Goal: Task Accomplishment & Management: Use online tool/utility

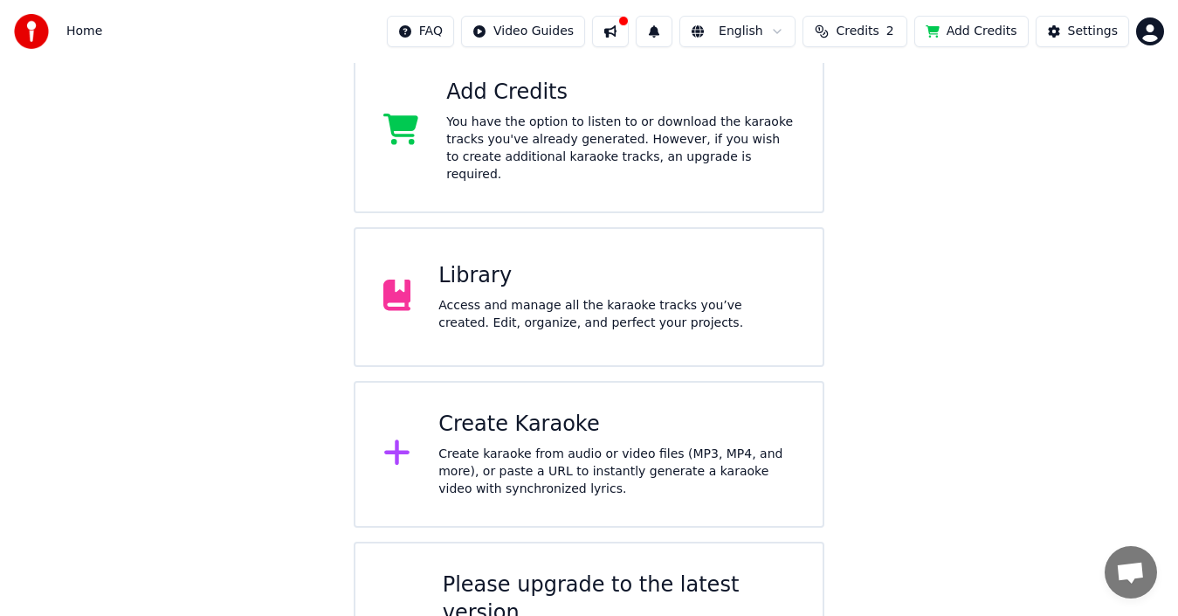
scroll to position [230, 0]
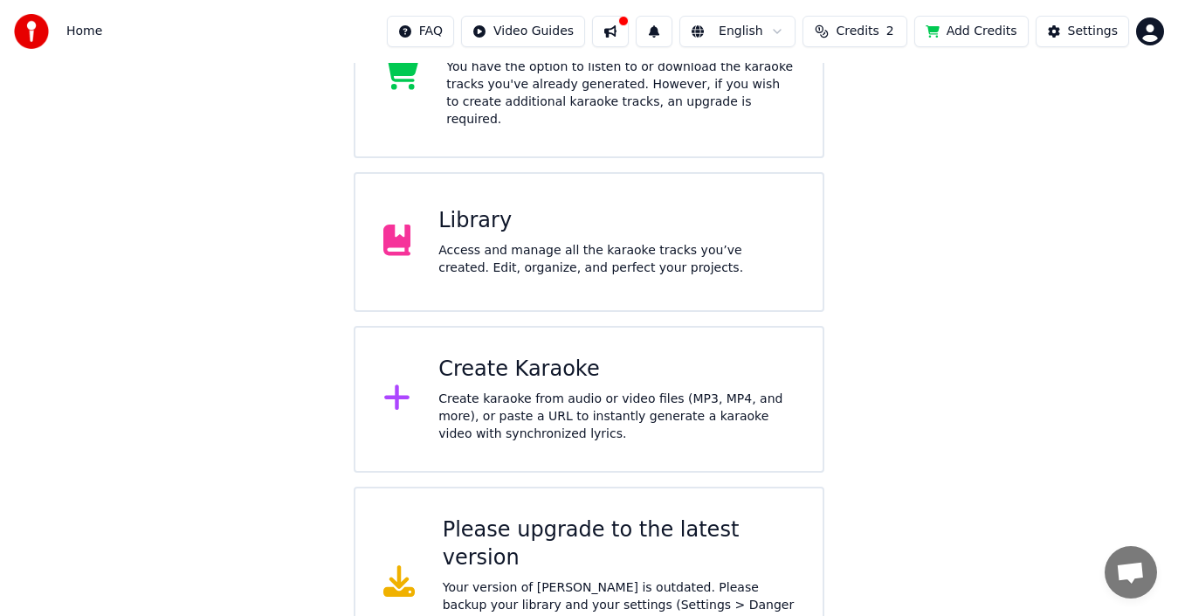
click at [599, 529] on div "Please upgrade to the latest version Your version of [PERSON_NAME] is outdated.…" at bounding box center [619, 582] width 353 height 133
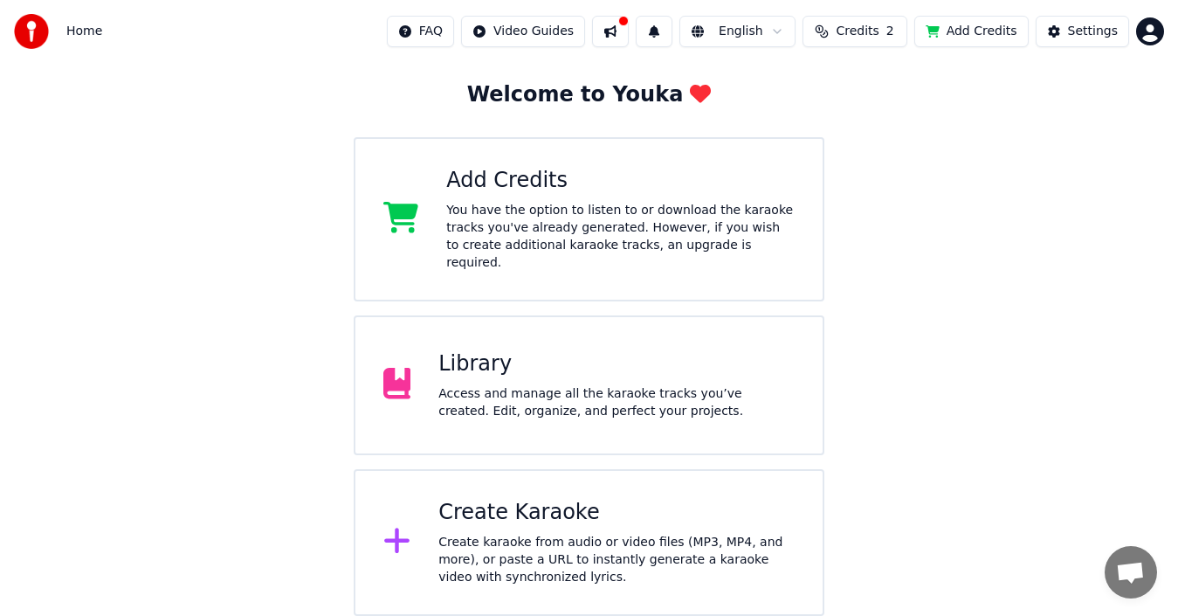
scroll to position [69, 0]
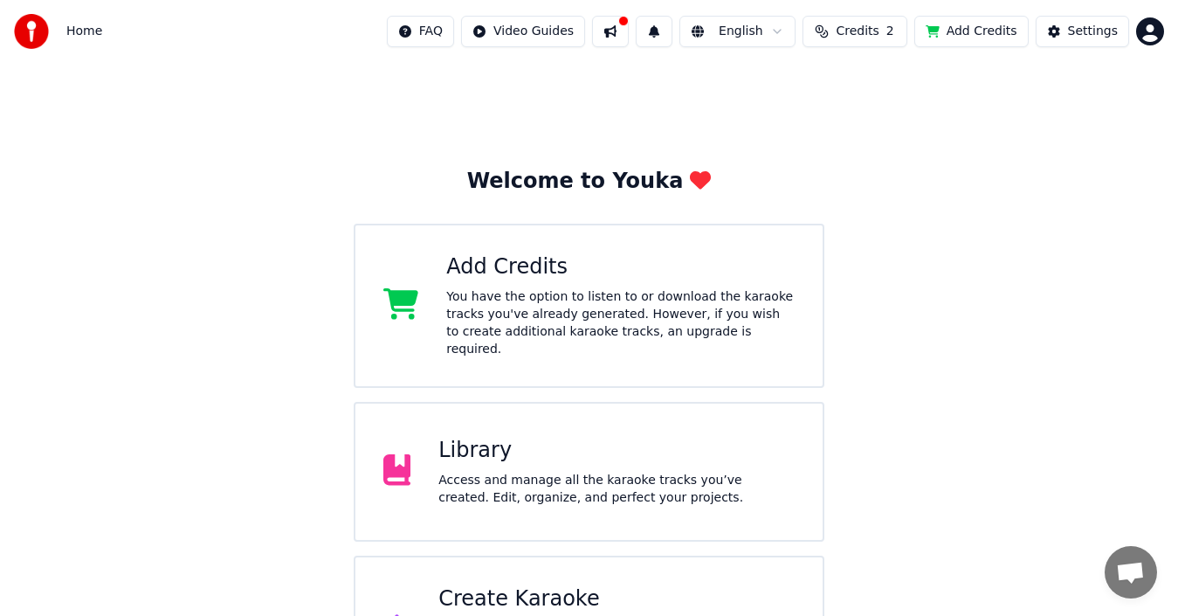
click at [512, 343] on div "Add Credits You have the option to listen to or download the karaoke tracks you…" at bounding box center [590, 306] width 472 height 164
click at [553, 301] on div "You have the option to listen to or download the karaoke tracks you've already …" at bounding box center [620, 323] width 349 height 70
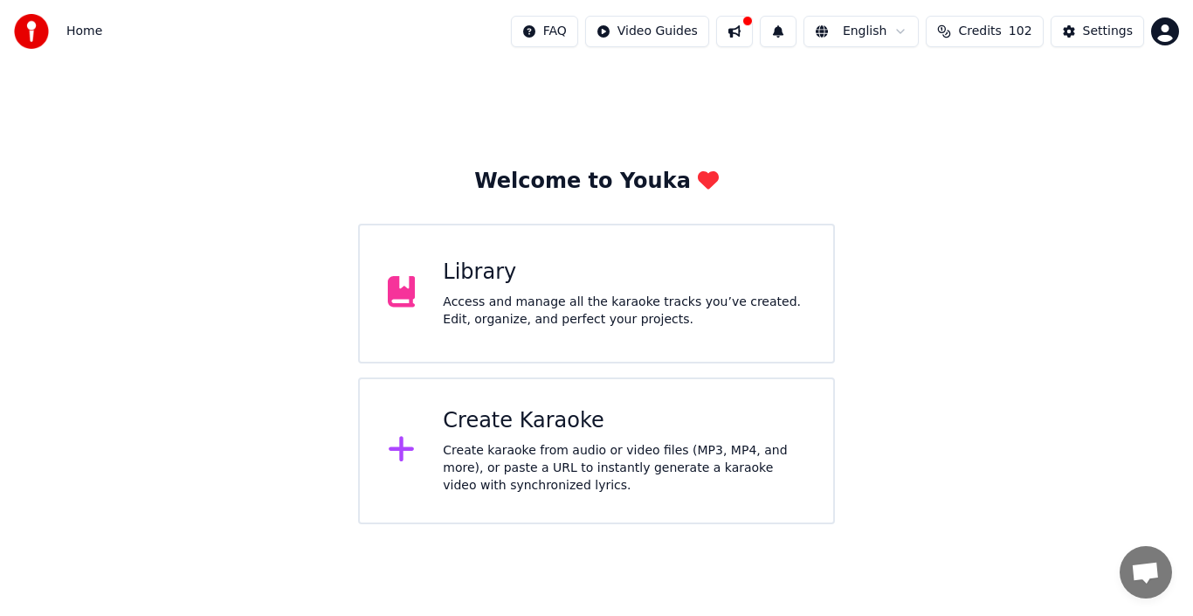
click at [490, 460] on div "Create karaoke from audio or video files (MP3, MP4, and more), or paste a URL t…" at bounding box center [624, 468] width 363 height 52
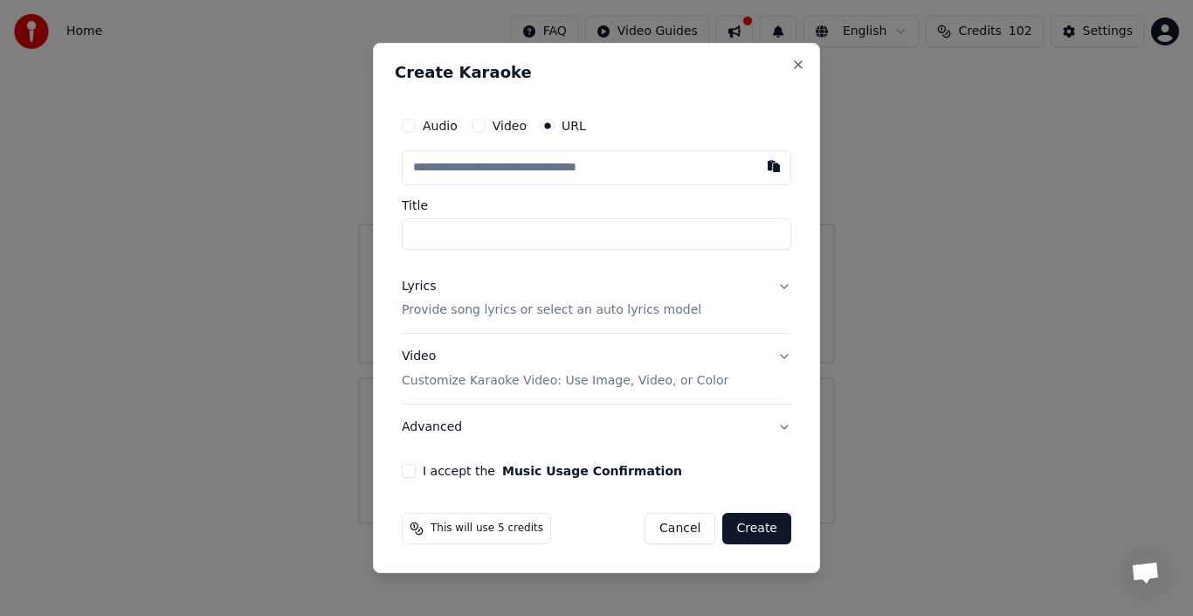
click at [486, 177] on input "text" at bounding box center [597, 167] width 390 height 35
paste input "**********"
click at [516, 227] on input "Title" at bounding box center [597, 233] width 390 height 31
type input "**********"
drag, startPoint x: 513, startPoint y: 236, endPoint x: 394, endPoint y: 231, distance: 118.9
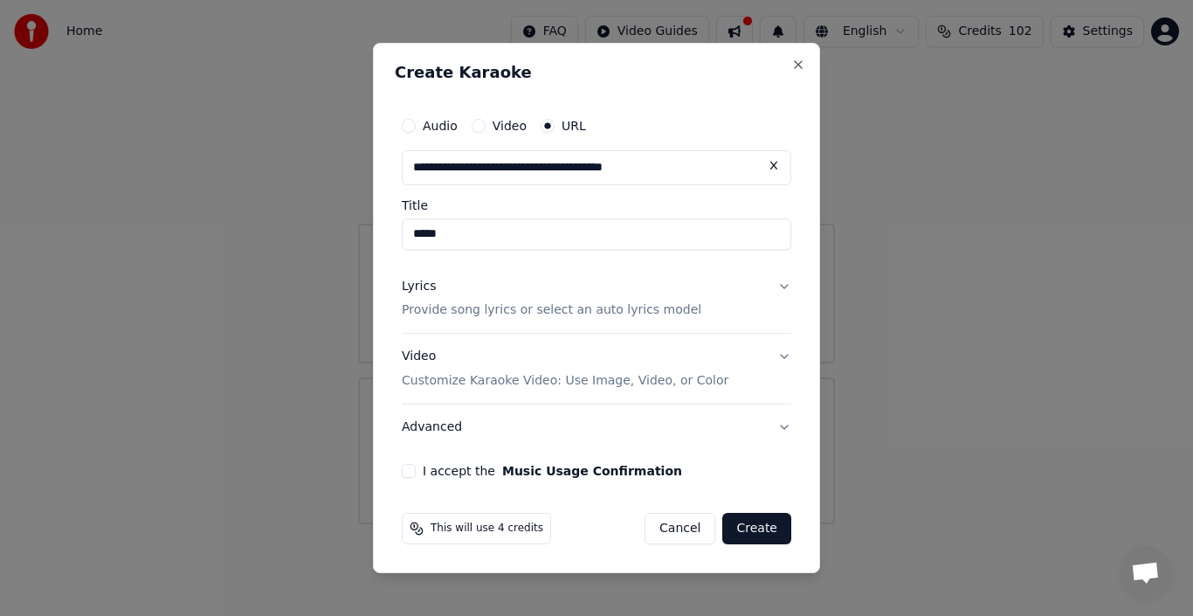
click at [394, 231] on div "**********" at bounding box center [596, 308] width 447 height 531
type input "**********"
click at [656, 312] on p "Provide song lyrics or select an auto lyrics model" at bounding box center [552, 310] width 300 height 17
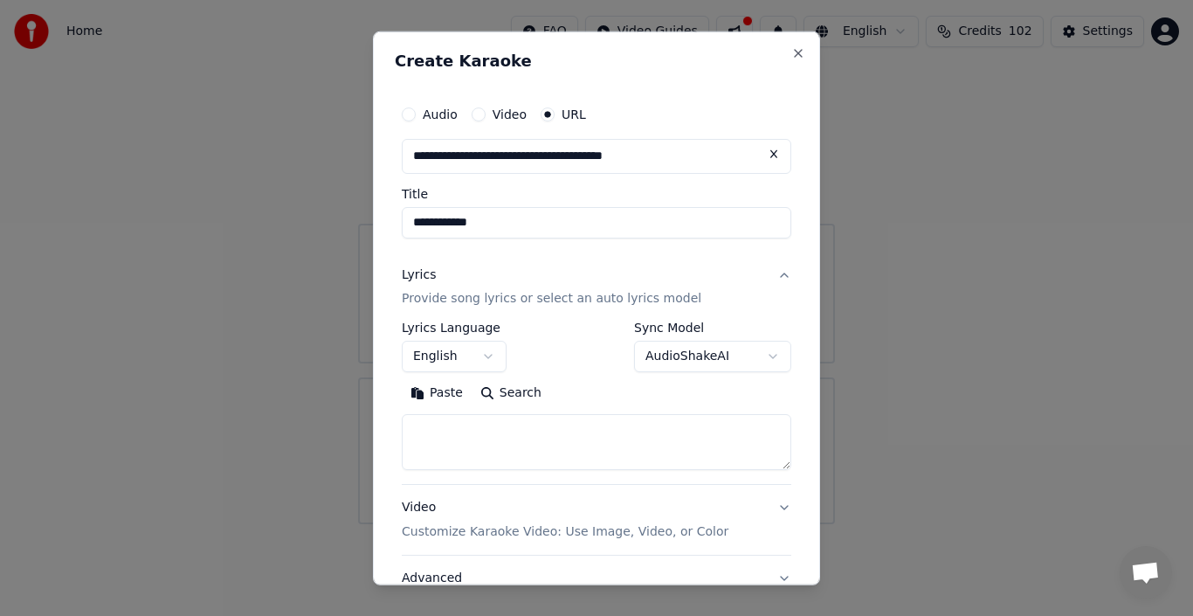
click at [469, 349] on button "English" at bounding box center [454, 356] width 105 height 31
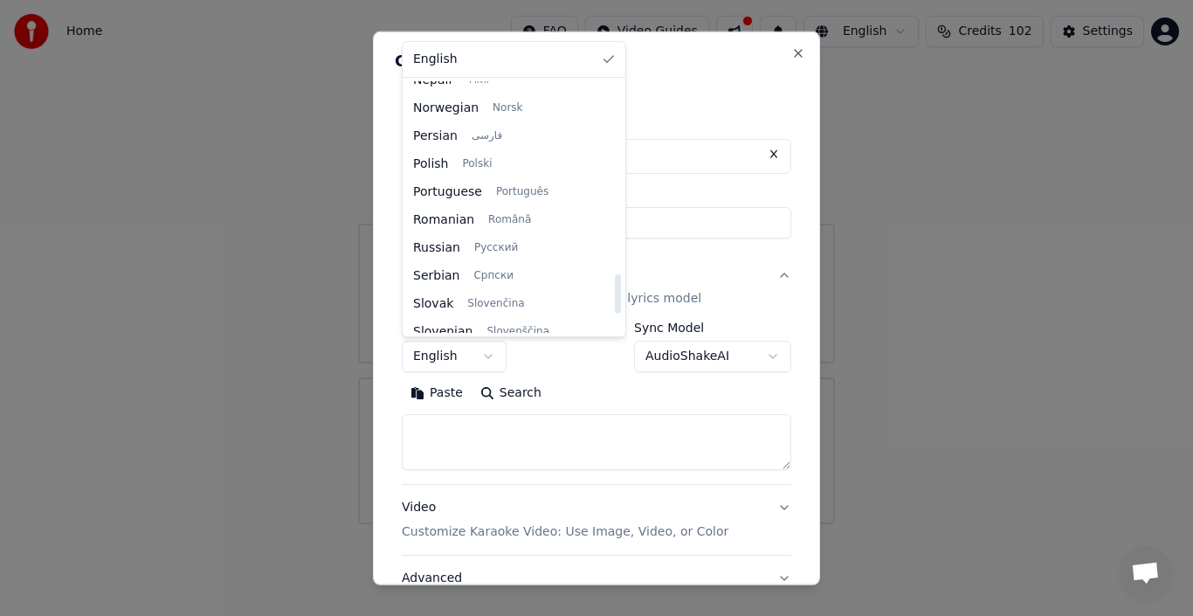
scroll to position [1223, 0]
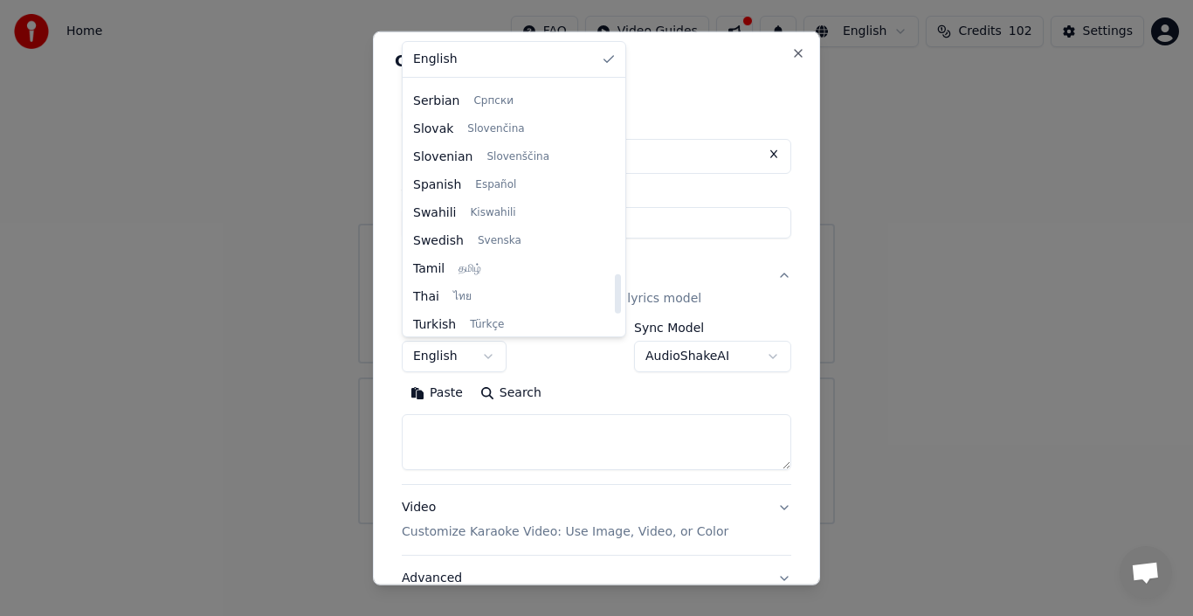
select select "**"
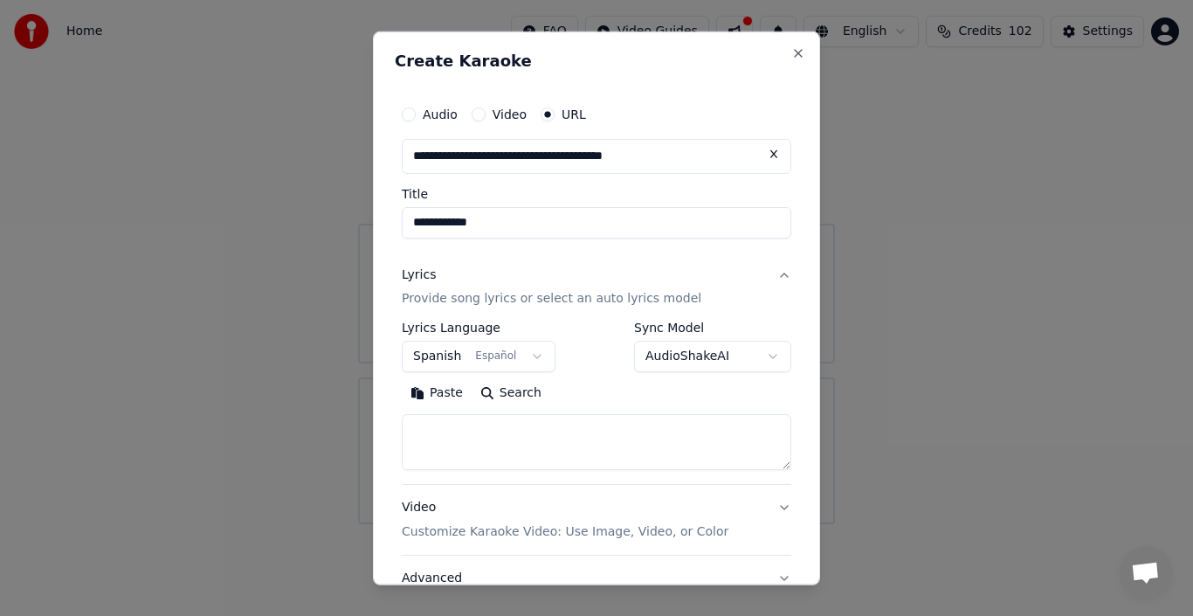
click at [717, 367] on button "AudioShakeAI" at bounding box center [712, 356] width 157 height 31
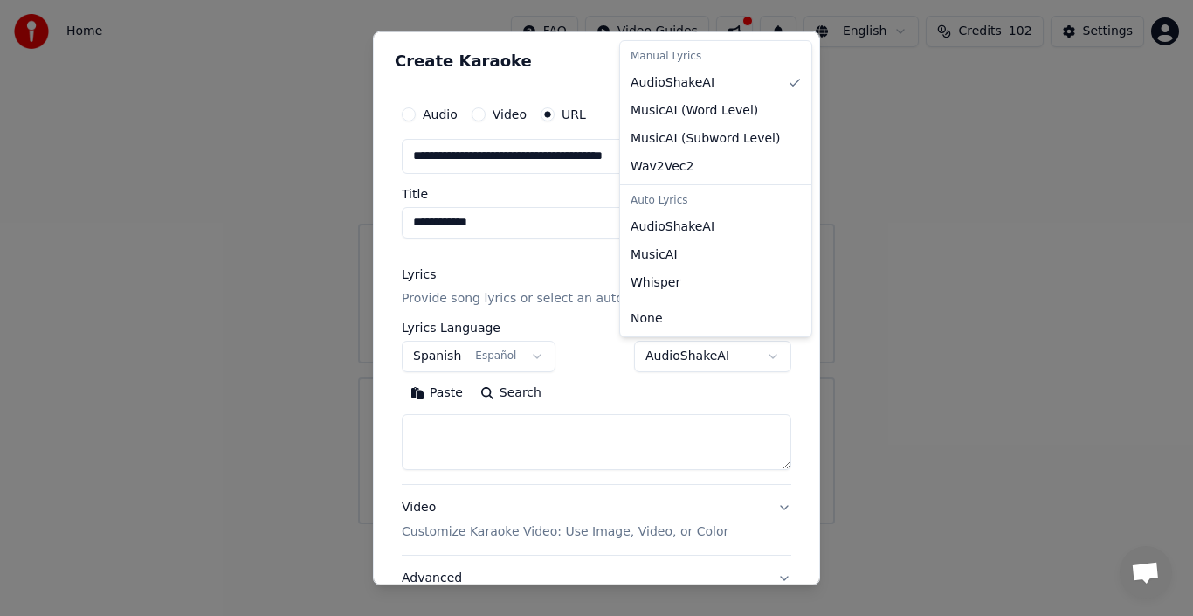
select select "****"
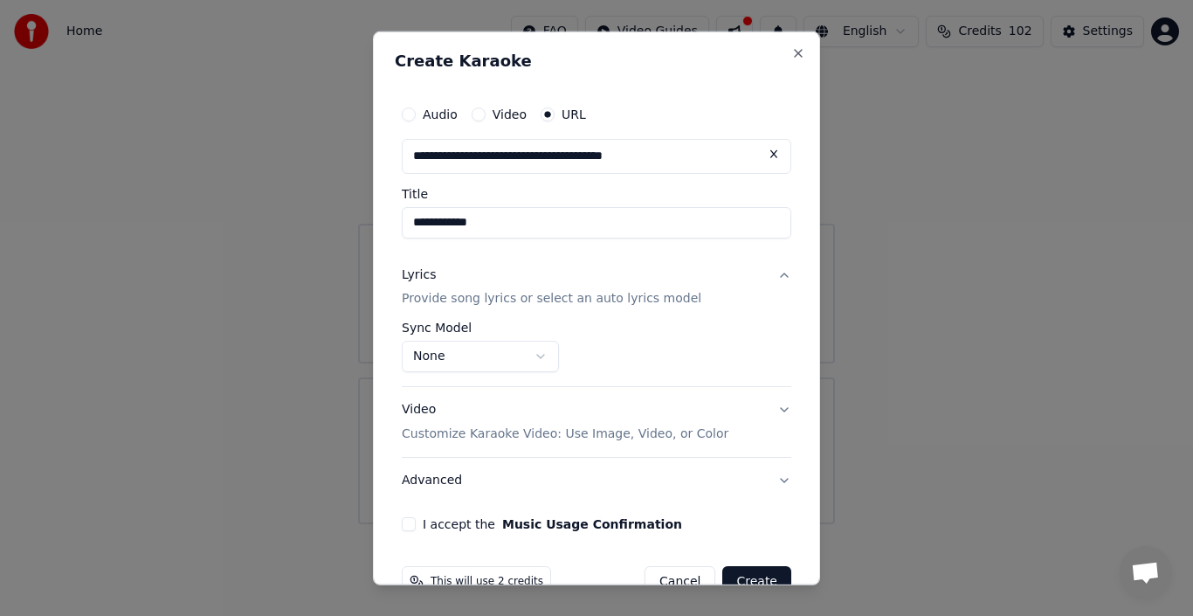
scroll to position [41, 0]
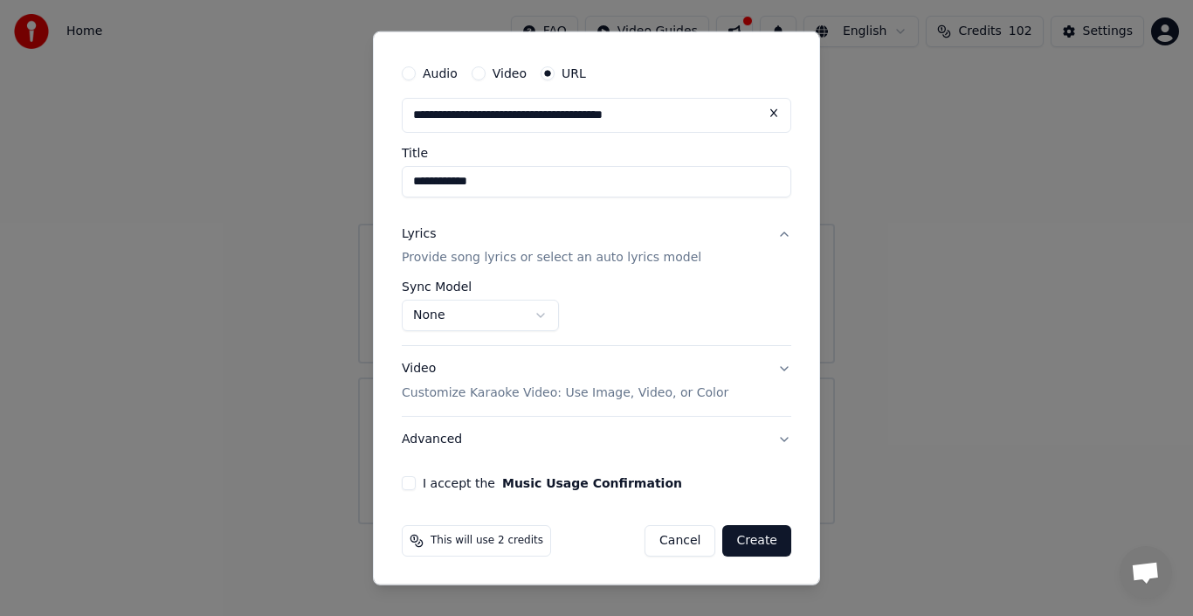
click at [407, 487] on button "I accept the Music Usage Confirmation" at bounding box center [409, 483] width 14 height 14
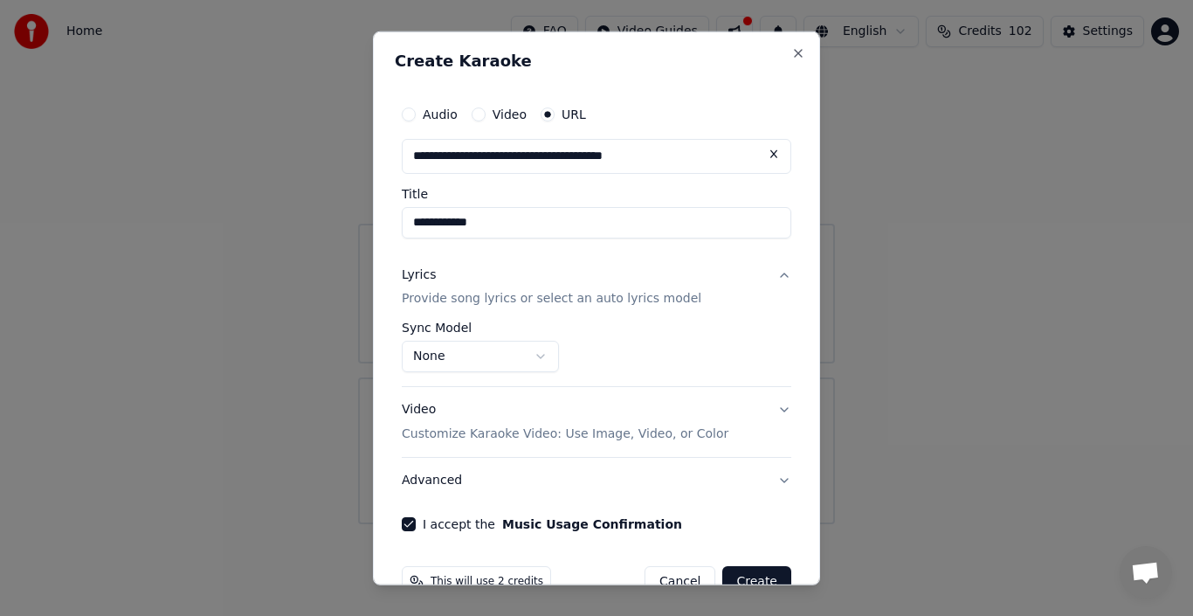
click at [547, 305] on p "Provide song lyrics or select an auto lyrics model" at bounding box center [552, 298] width 300 height 17
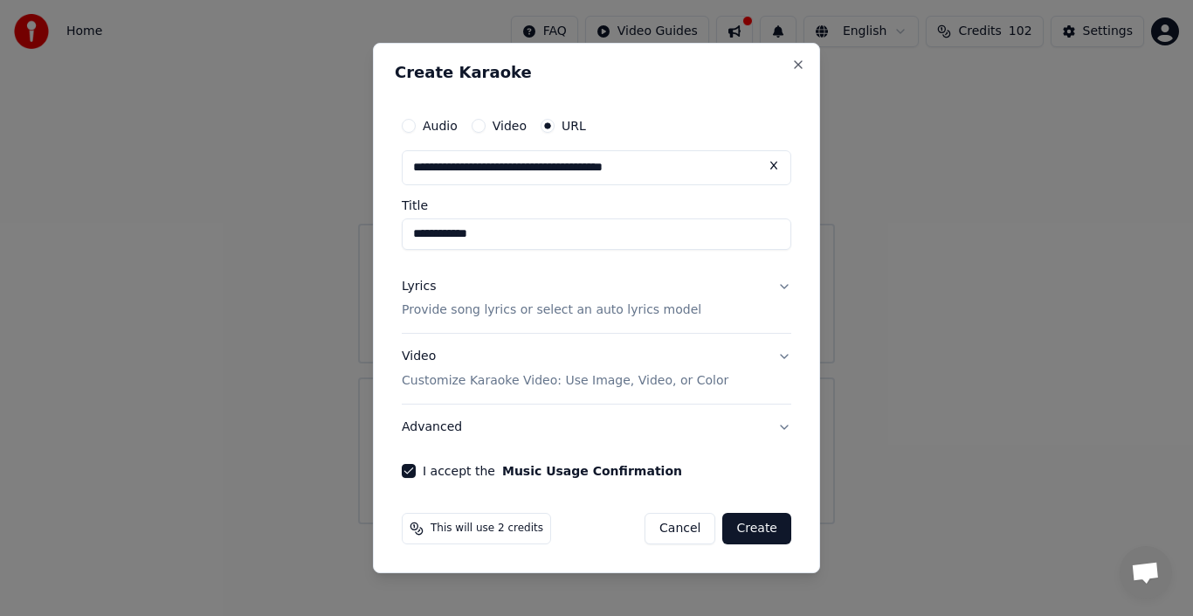
click at [547, 305] on p "Provide song lyrics or select an auto lyrics model" at bounding box center [552, 310] width 300 height 17
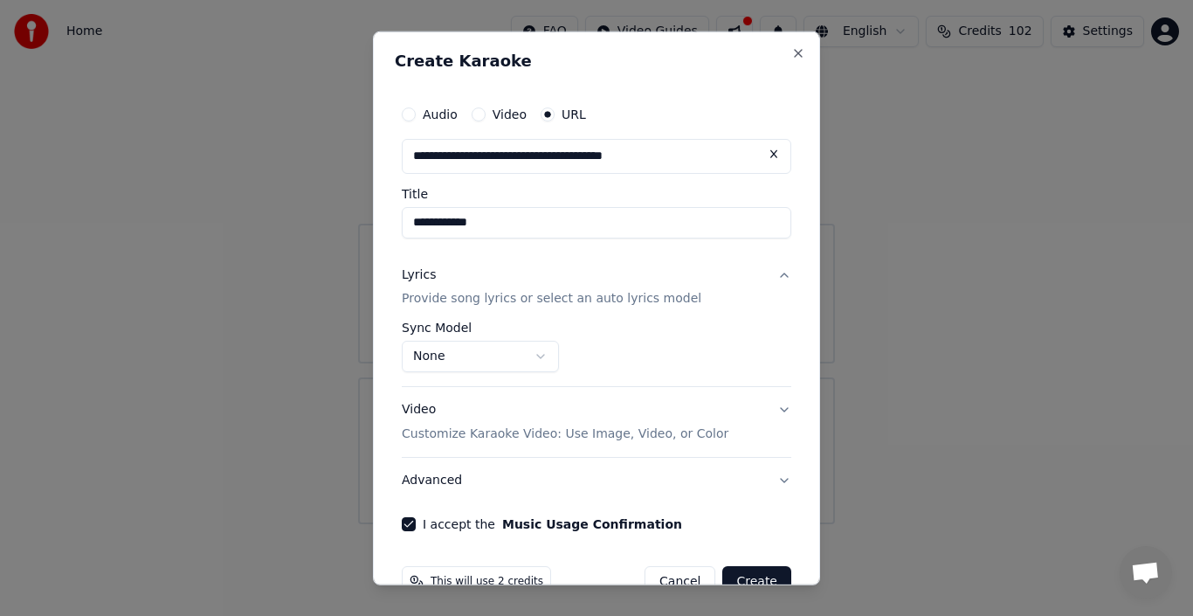
click at [511, 298] on p "Provide song lyrics or select an auto lyrics model" at bounding box center [552, 298] width 300 height 17
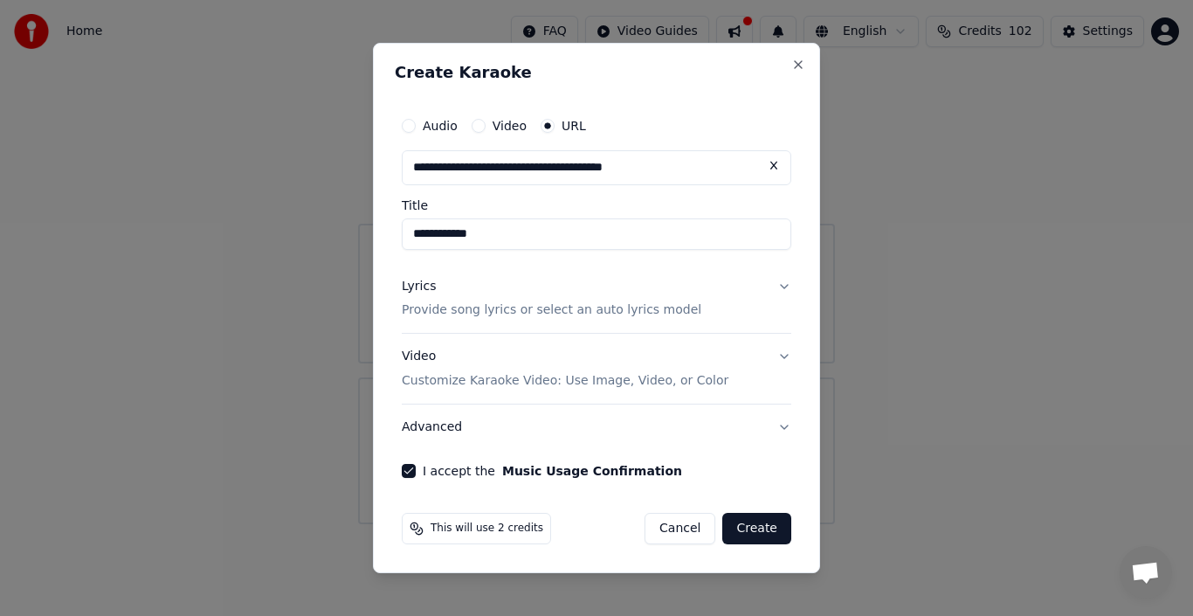
click at [506, 309] on p "Provide song lyrics or select an auto lyrics model" at bounding box center [552, 310] width 300 height 17
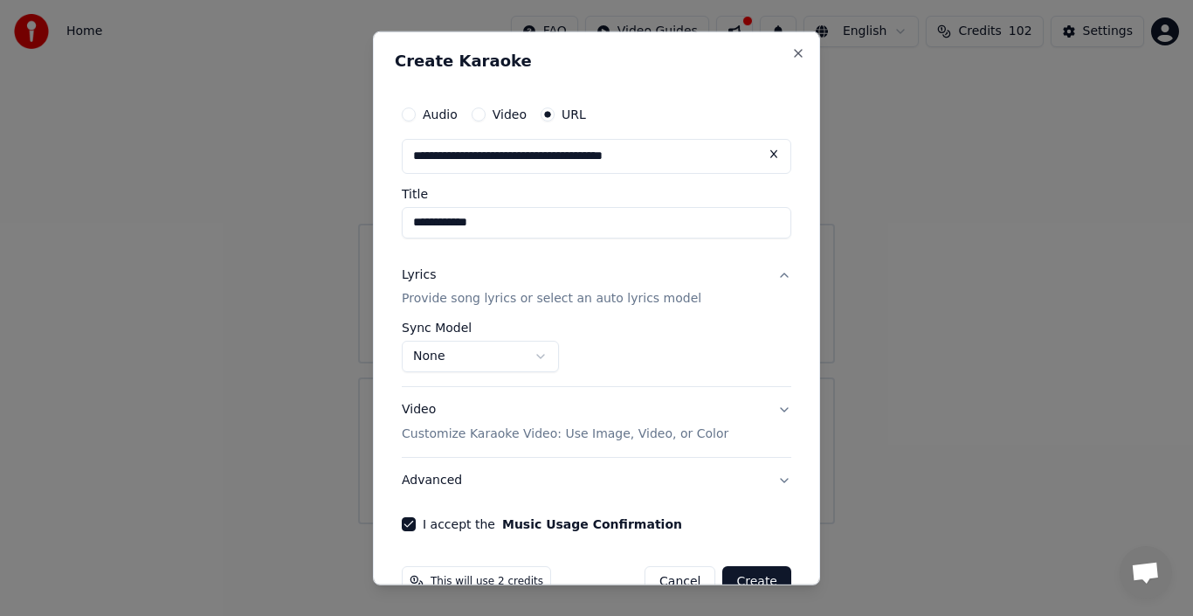
click at [591, 300] on p "Provide song lyrics or select an auto lyrics model" at bounding box center [552, 298] width 300 height 17
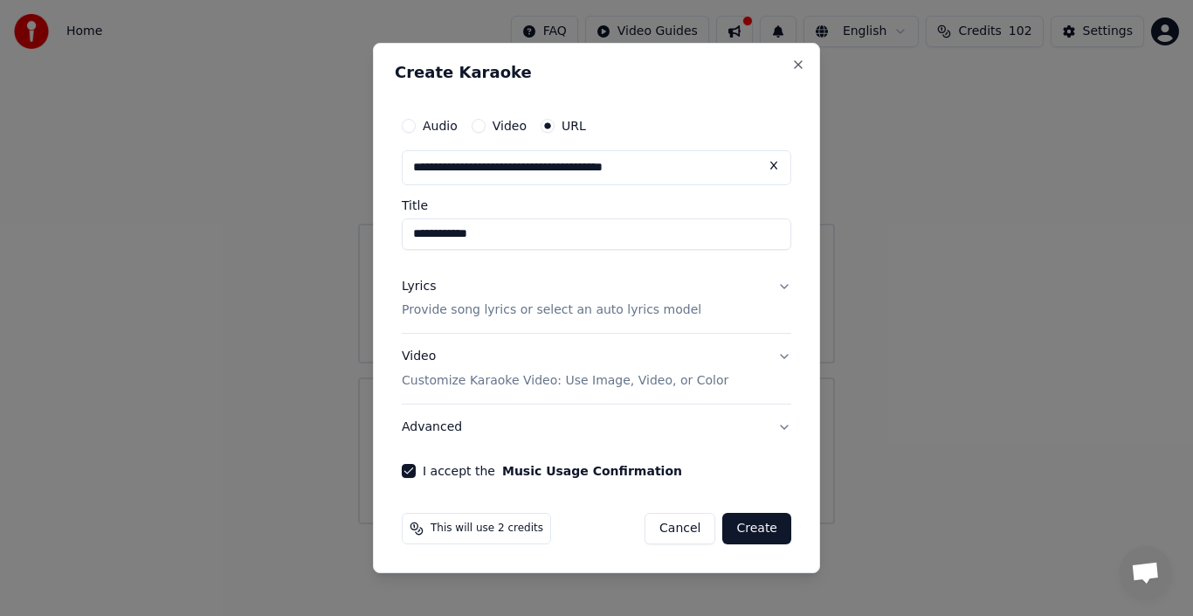
click at [591, 312] on p "Provide song lyrics or select an auto lyrics model" at bounding box center [552, 310] width 300 height 17
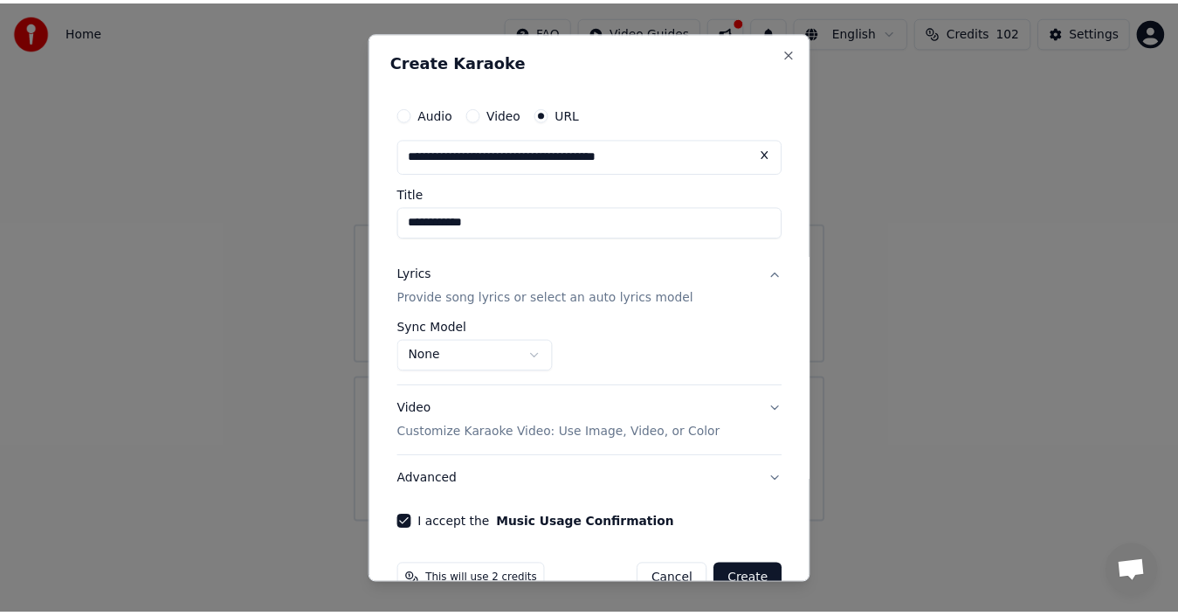
scroll to position [41, 0]
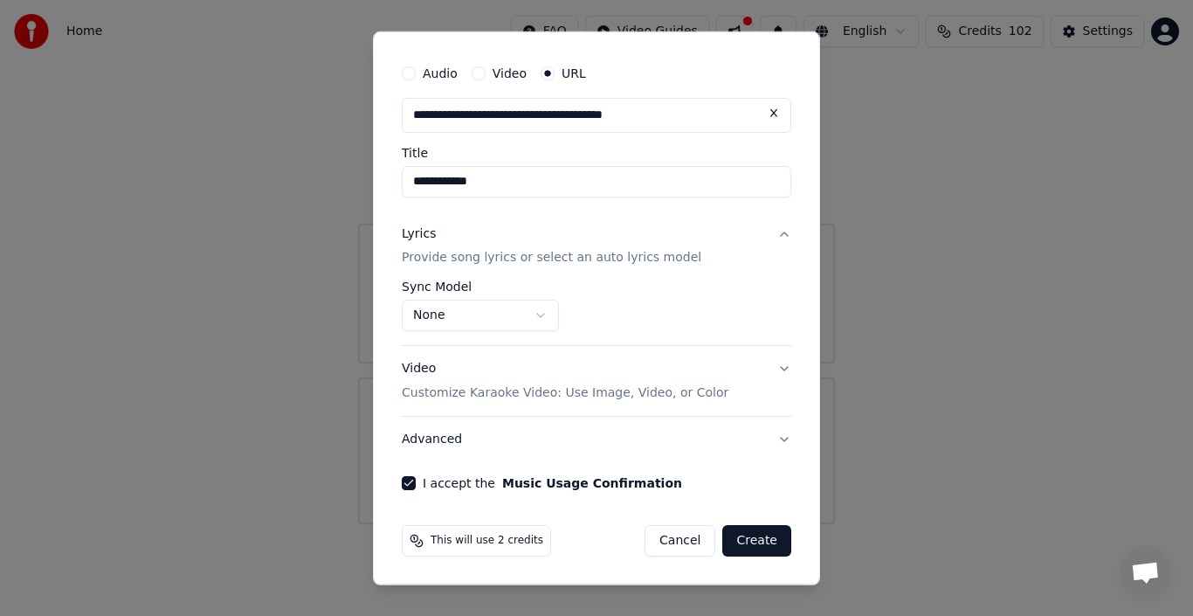
click at [750, 542] on button "Create" at bounding box center [756, 540] width 69 height 31
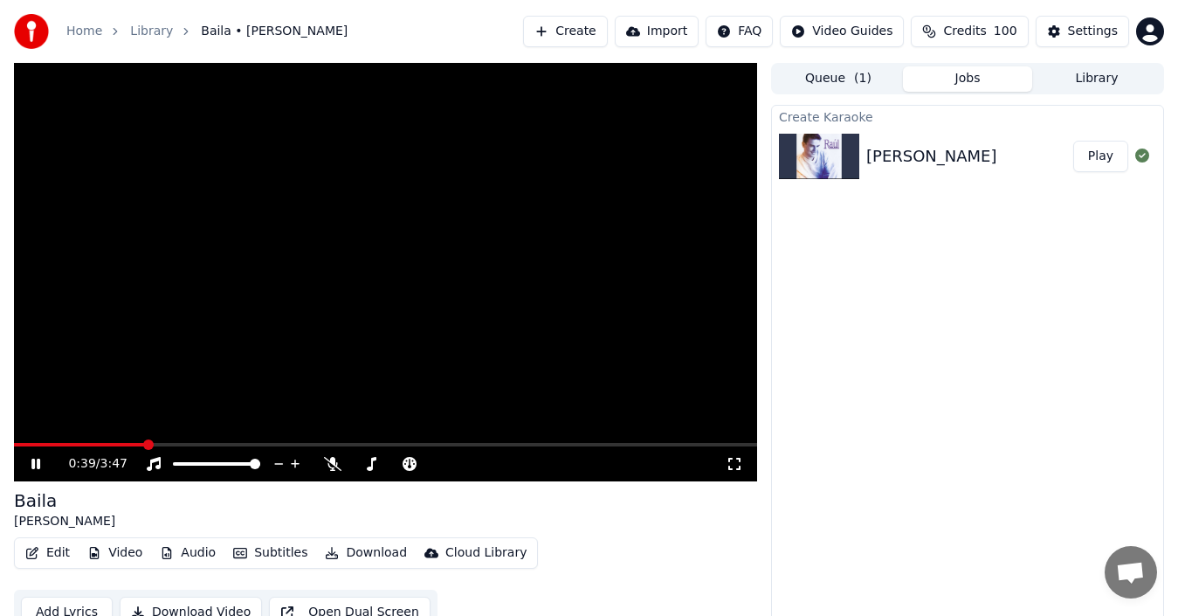
click at [36, 466] on icon at bounding box center [48, 464] width 40 height 14
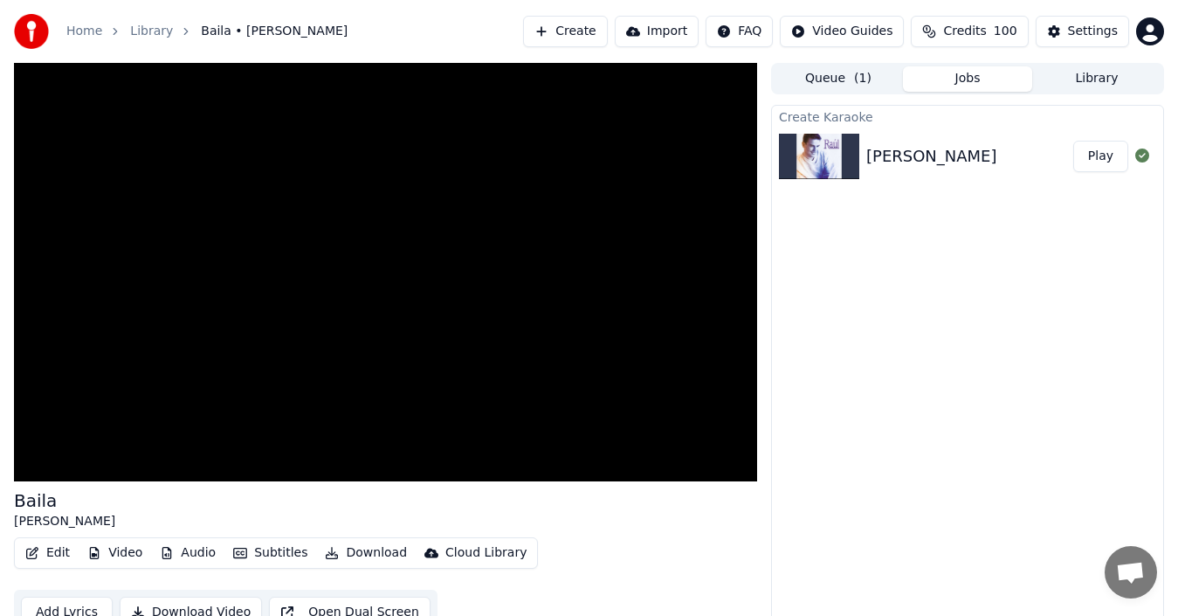
scroll to position [19, 0]
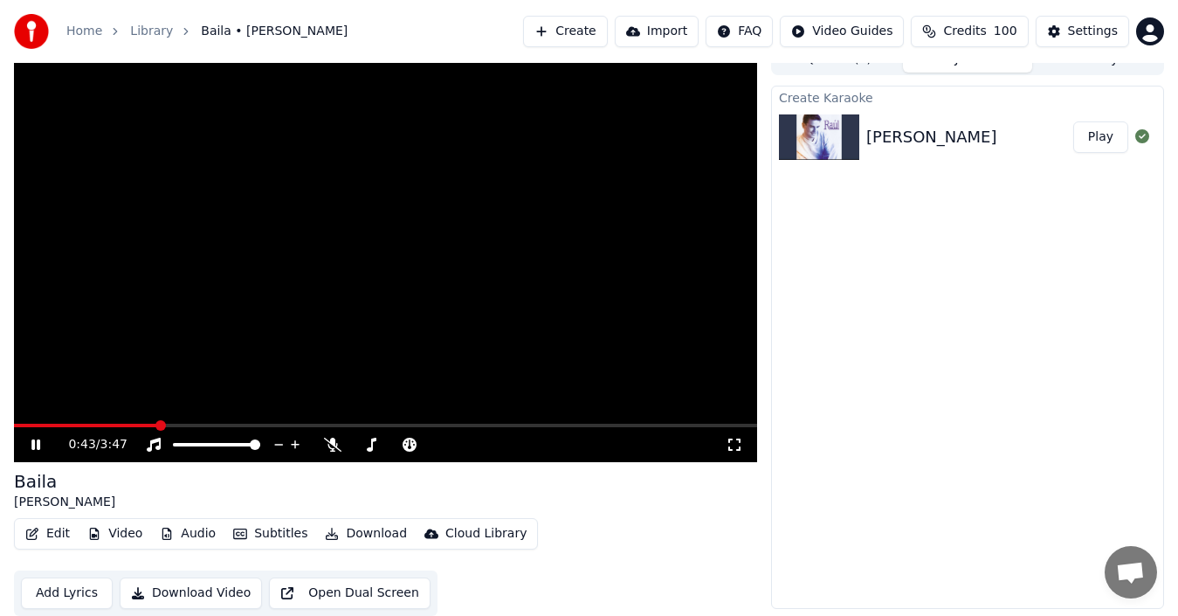
click at [297, 339] on video at bounding box center [385, 253] width 743 height 418
